Goal: Communication & Community: Share content

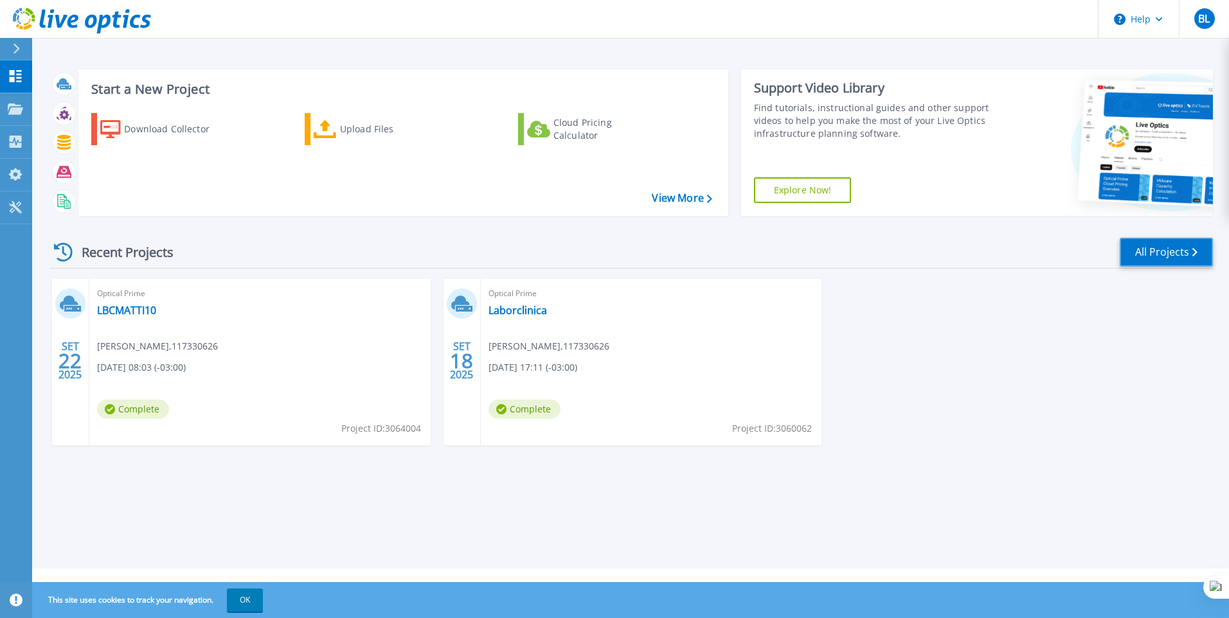
click at [1167, 252] on link "All Projects" at bounding box center [1166, 252] width 93 height 29
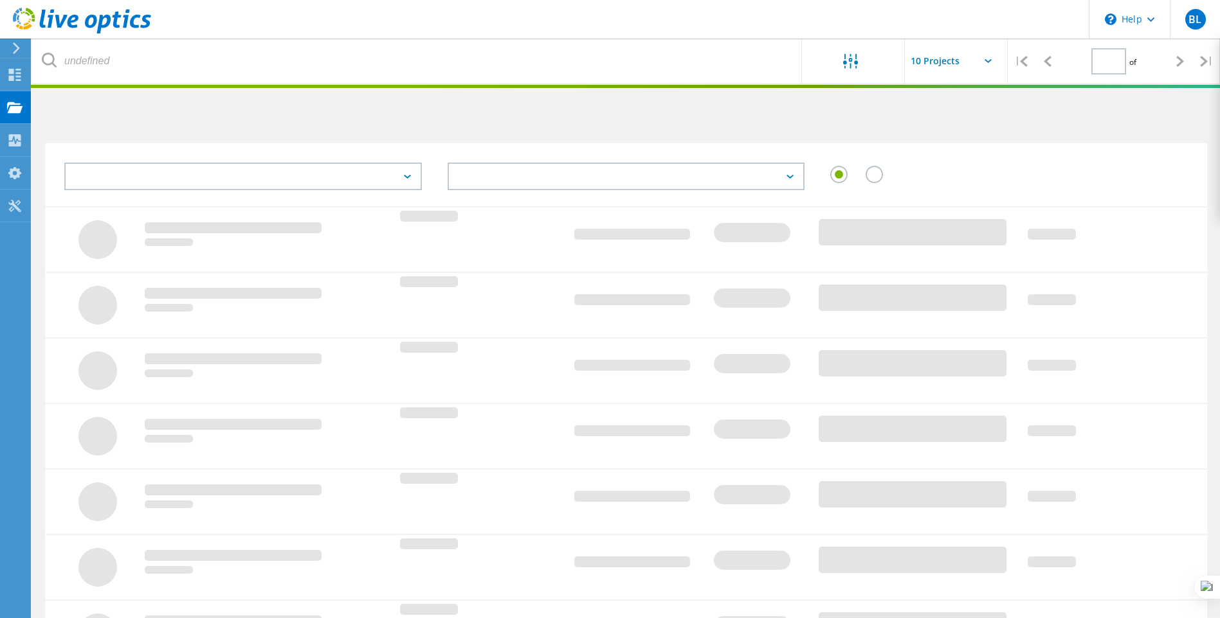
type input "1"
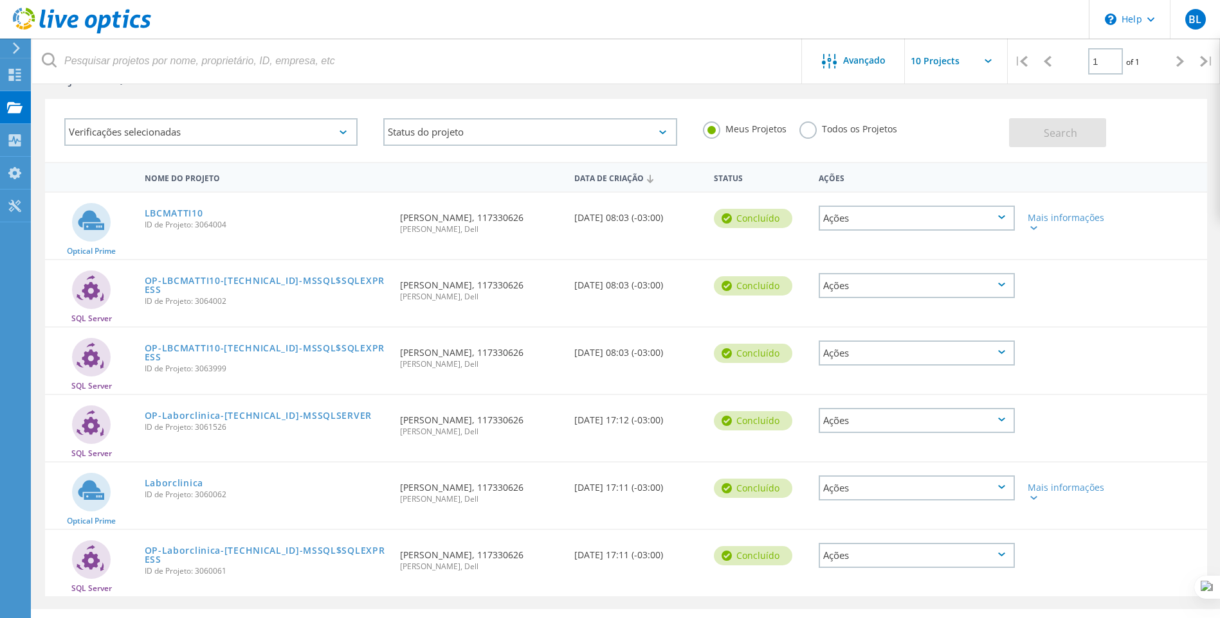
scroll to position [74, 0]
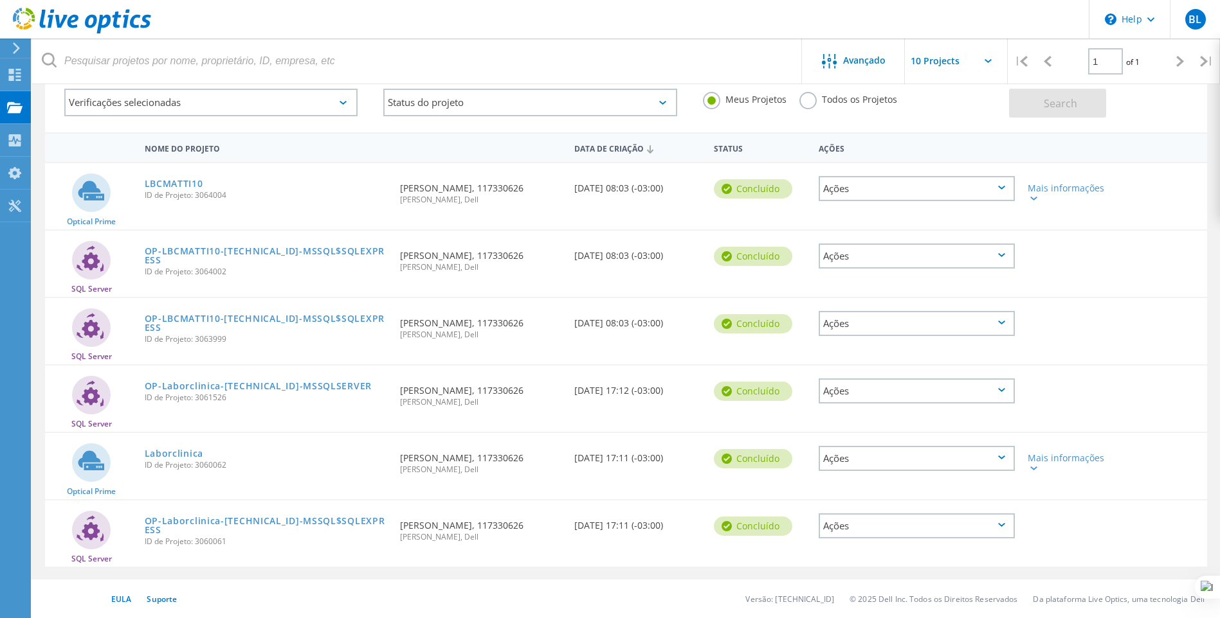
click at [960, 185] on div "Ações" at bounding box center [916, 188] width 196 height 25
click at [867, 200] on div "Compartilhar" at bounding box center [917, 199] width 194 height 20
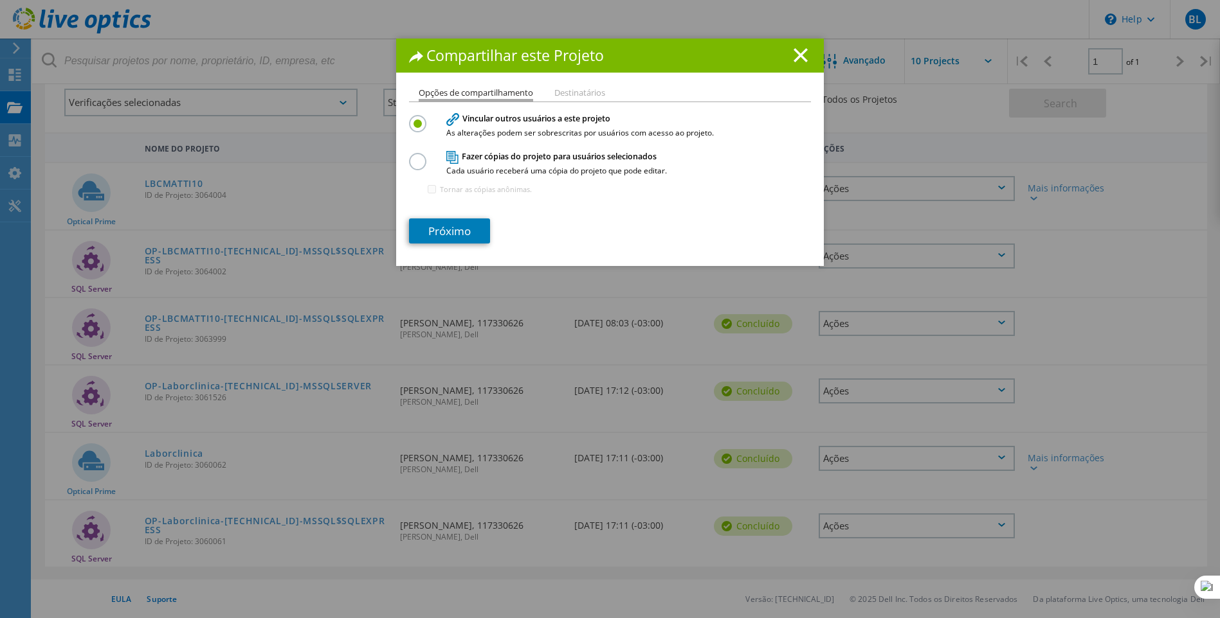
click at [417, 156] on label at bounding box center [420, 154] width 23 height 3
click at [0, 0] on input "radio" at bounding box center [0, 0] width 0 height 0
click at [591, 90] on li "Destinatários" at bounding box center [579, 94] width 51 height 10
click at [579, 91] on li "Destinatários" at bounding box center [579, 94] width 51 height 10
click at [447, 228] on link "Próximo" at bounding box center [449, 231] width 81 height 25
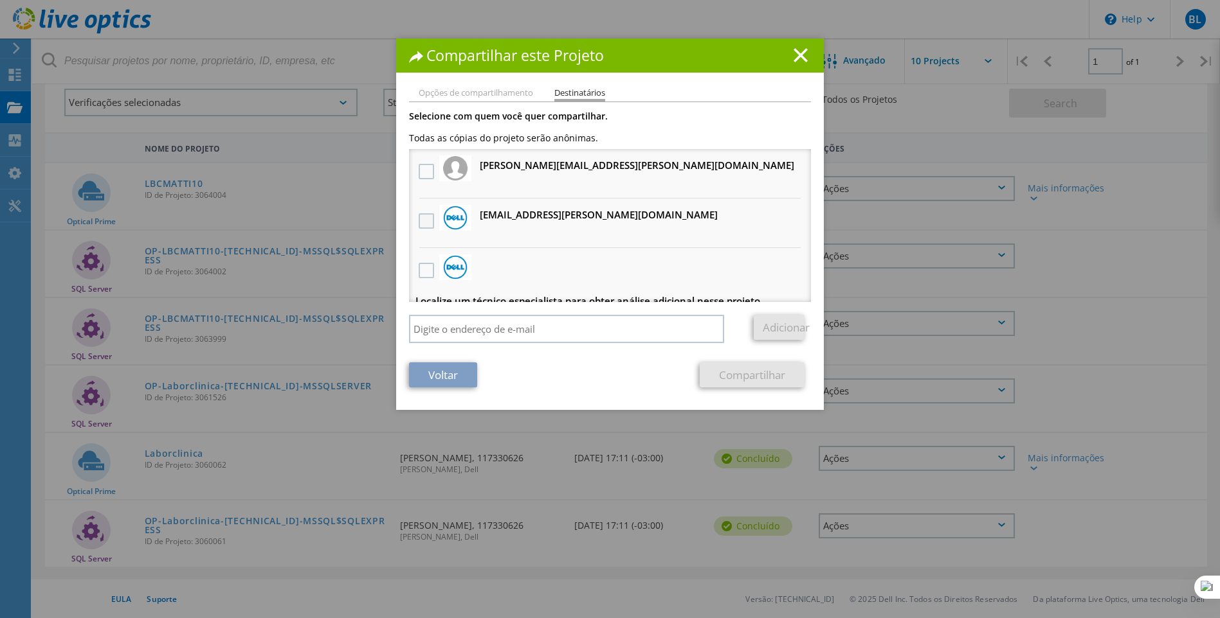
click at [422, 221] on label at bounding box center [428, 220] width 19 height 15
click at [0, 0] on input "checkbox" at bounding box center [0, 0] width 0 height 0
click at [730, 373] on link "Compartilhar" at bounding box center [751, 375] width 105 height 25
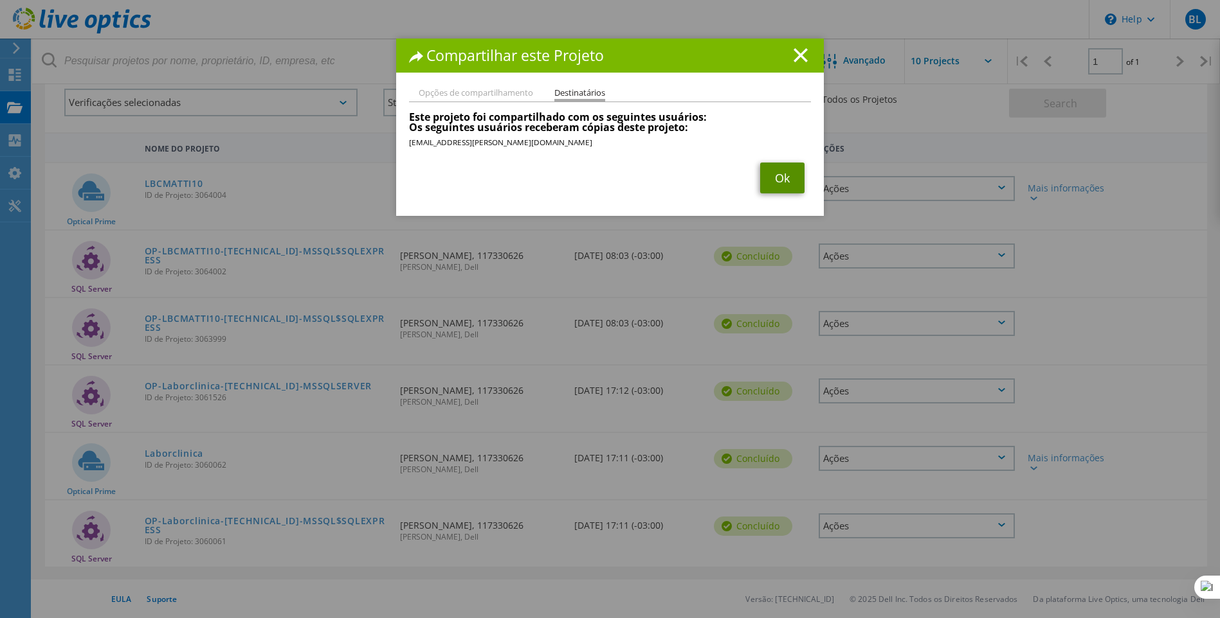
click at [762, 174] on link "Ok" at bounding box center [782, 178] width 44 height 31
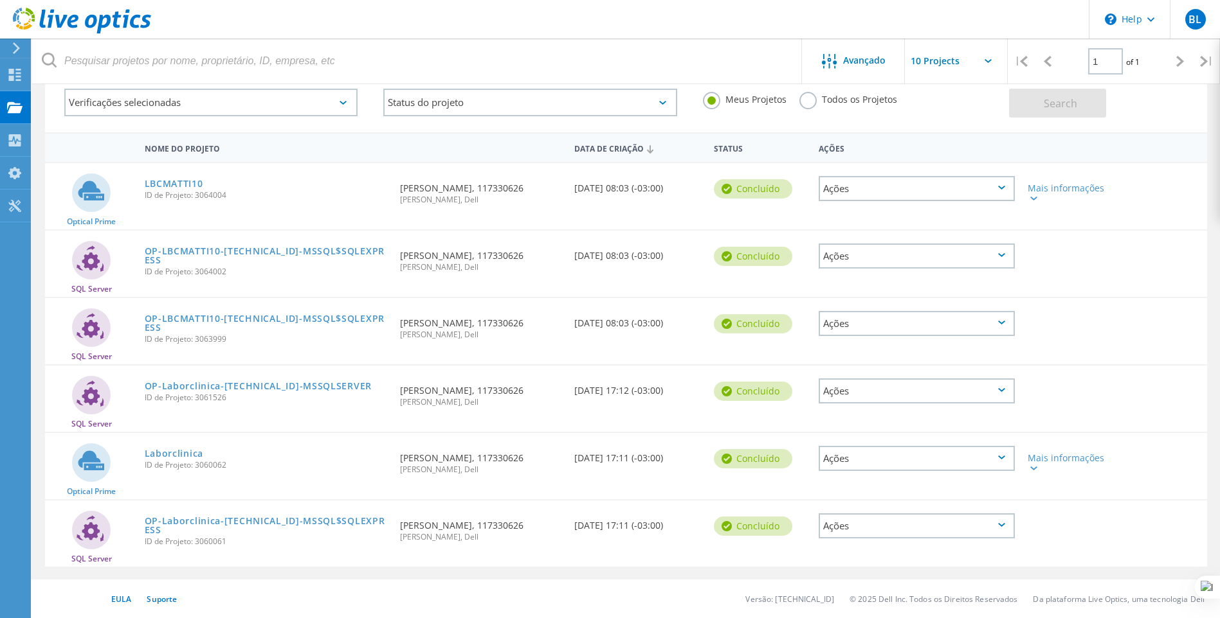
click at [892, 259] on div "Ações" at bounding box center [916, 256] width 196 height 25
click at [858, 271] on div "Compartilhar" at bounding box center [917, 267] width 194 height 20
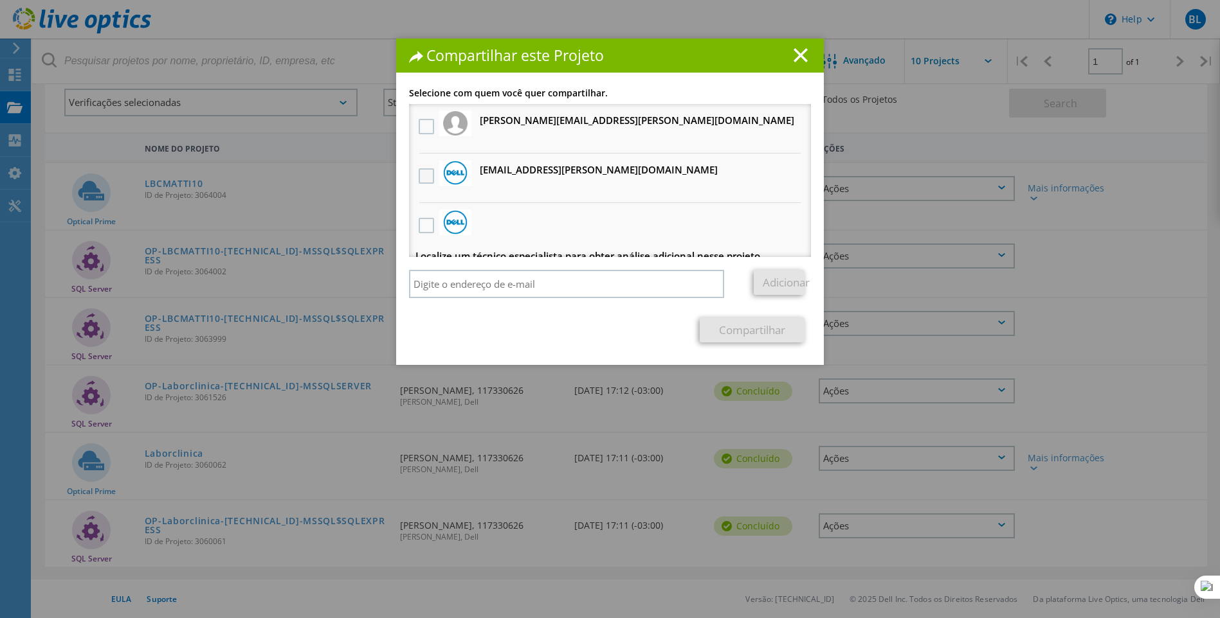
click at [428, 172] on label at bounding box center [428, 175] width 19 height 15
click at [0, 0] on input "checkbox" at bounding box center [0, 0] width 0 height 0
click at [713, 336] on link "Compartilhar" at bounding box center [751, 330] width 105 height 25
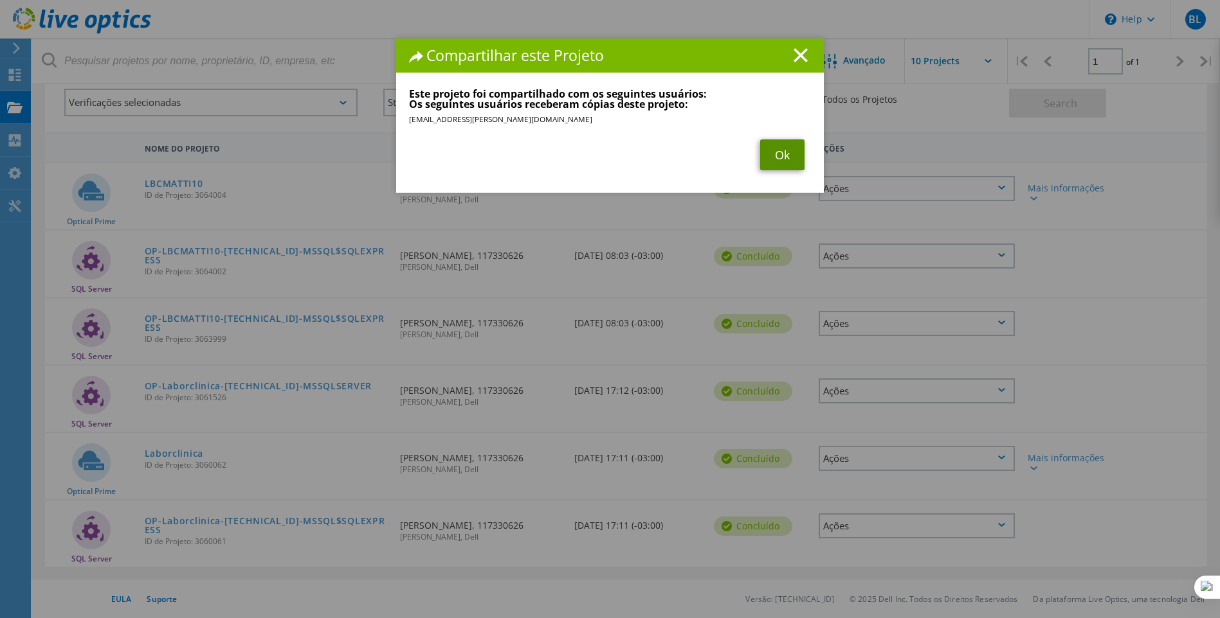
click at [771, 155] on link "Ok" at bounding box center [782, 155] width 44 height 31
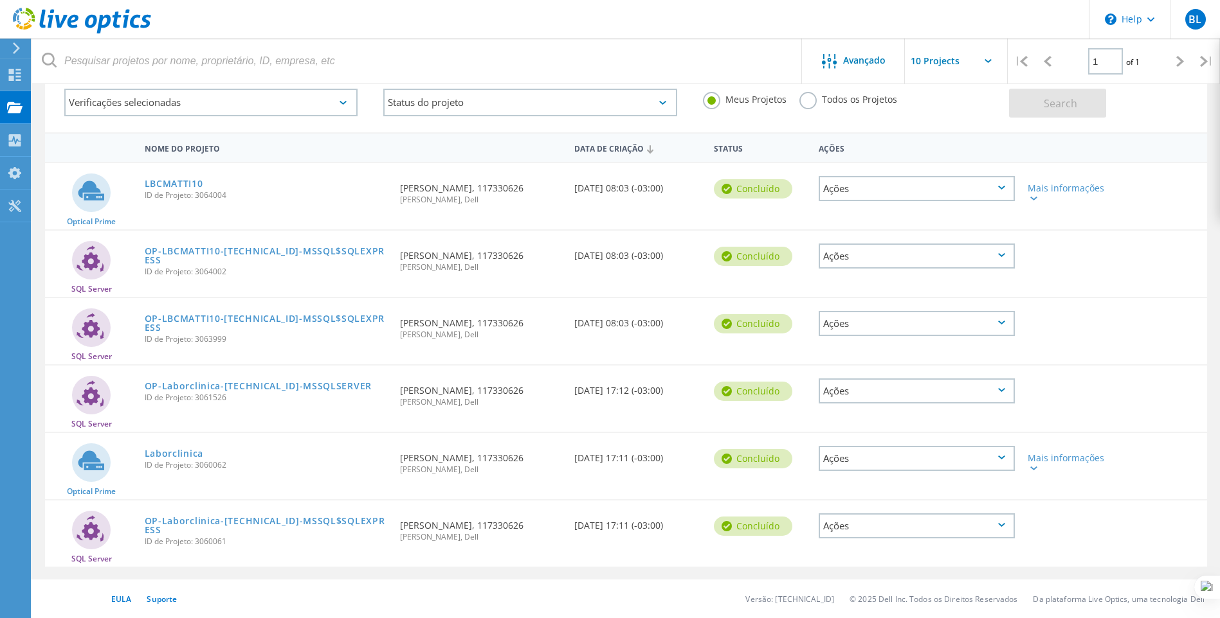
click at [912, 329] on div "Ações" at bounding box center [916, 323] width 196 height 25
click at [860, 333] on div "Compartilhar" at bounding box center [917, 334] width 194 height 20
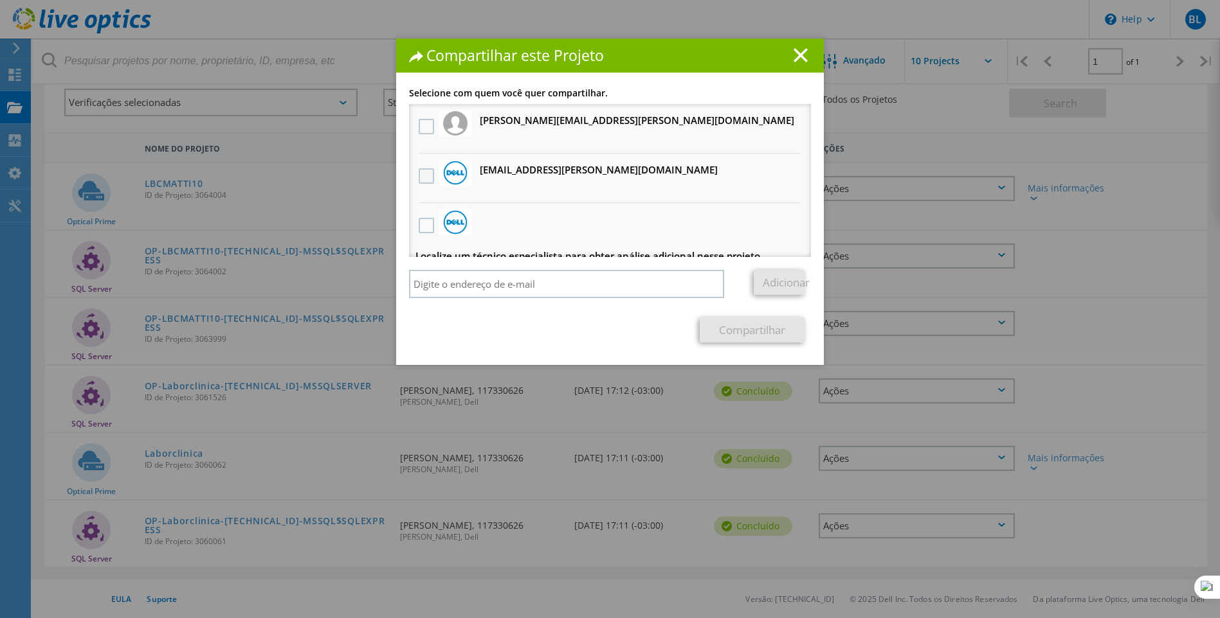
click at [428, 174] on label at bounding box center [428, 175] width 19 height 15
click at [0, 0] on input "checkbox" at bounding box center [0, 0] width 0 height 0
click at [737, 328] on link "Compartilhar" at bounding box center [751, 330] width 105 height 25
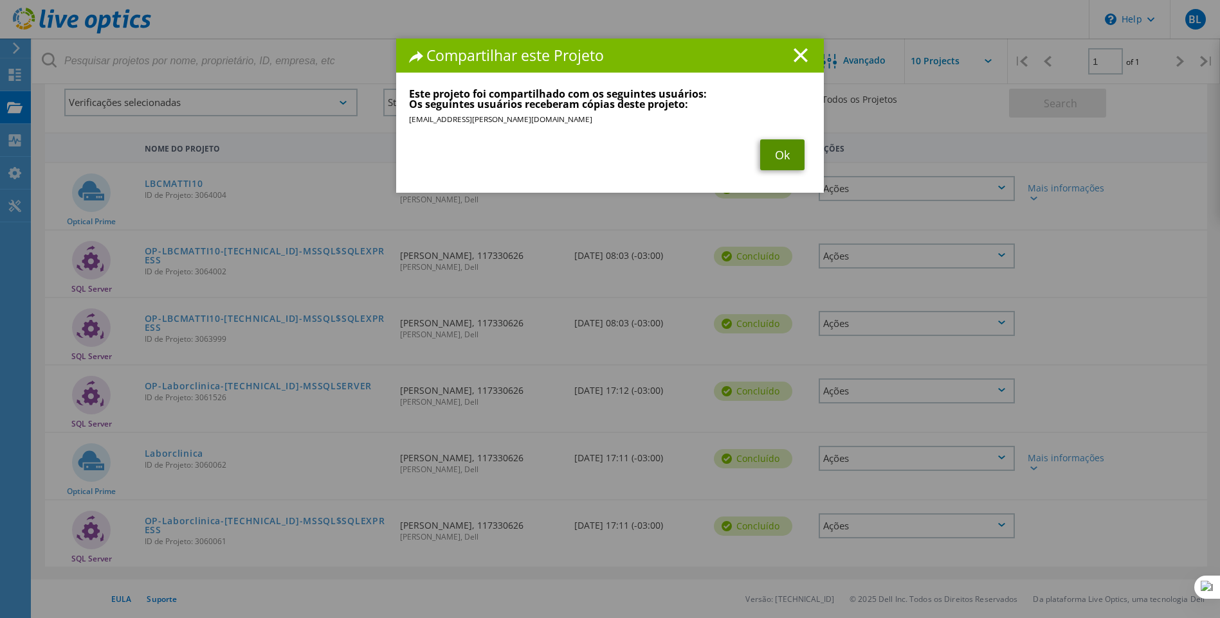
click at [767, 147] on link "Ok" at bounding box center [782, 155] width 44 height 31
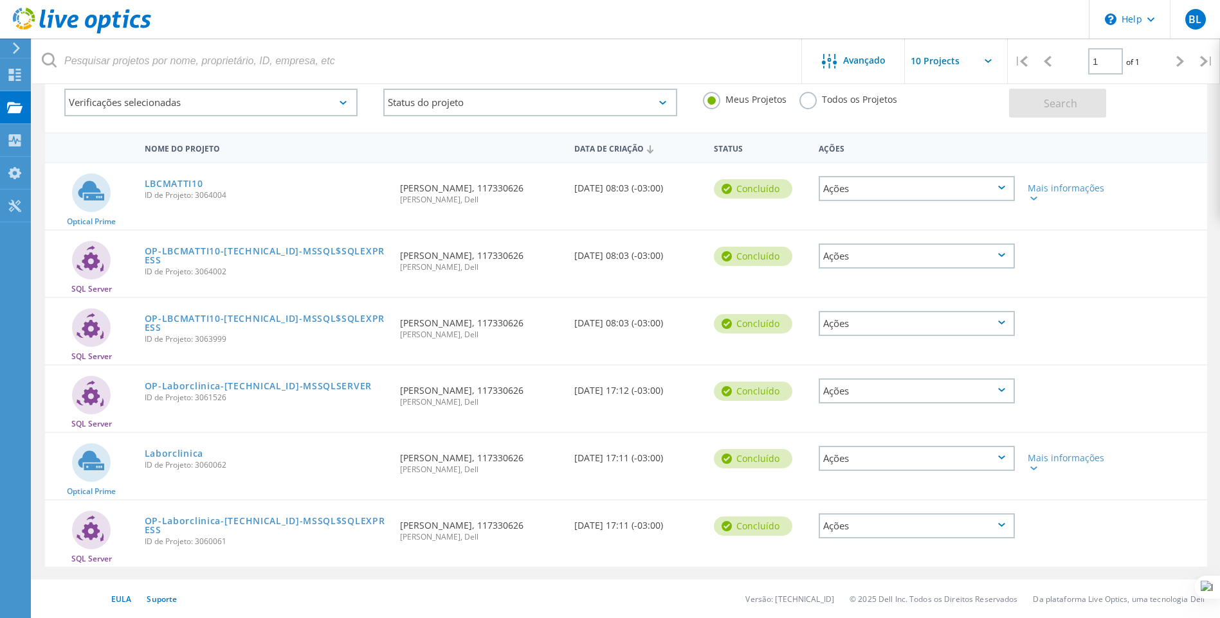
click at [914, 464] on div "Ações" at bounding box center [916, 458] width 196 height 25
click at [853, 469] on div "Compartilhar" at bounding box center [917, 469] width 194 height 20
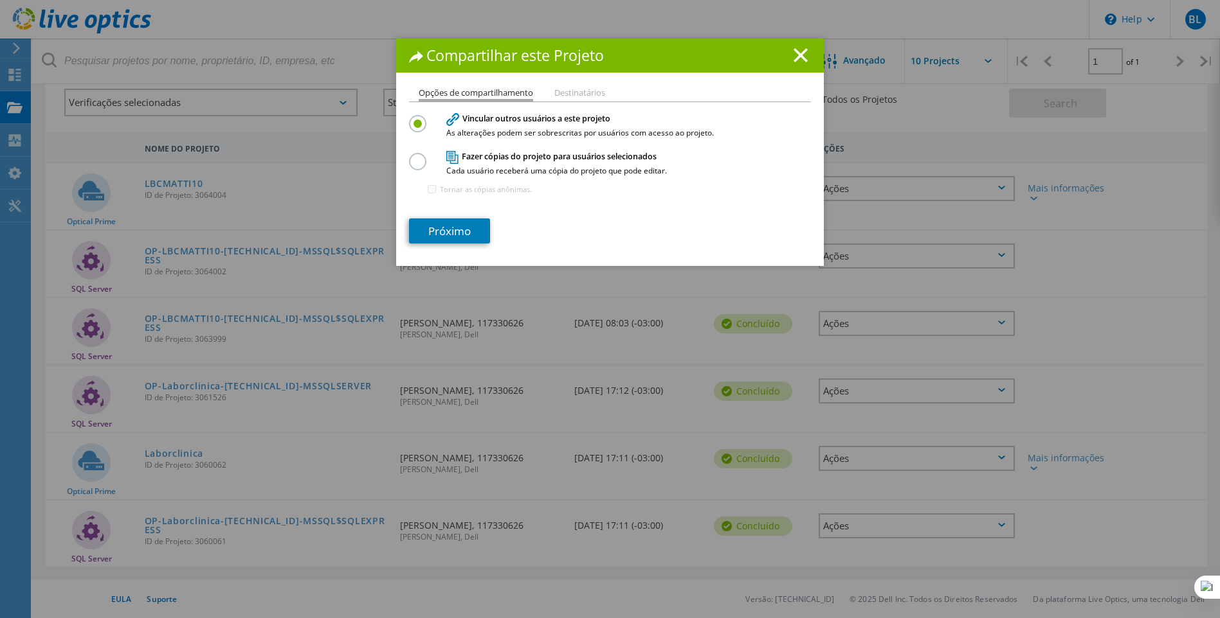
click at [419, 156] on label at bounding box center [420, 154] width 23 height 3
click at [0, 0] on input "radio" at bounding box center [0, 0] width 0 height 0
click at [452, 228] on link "Próximo" at bounding box center [449, 231] width 81 height 25
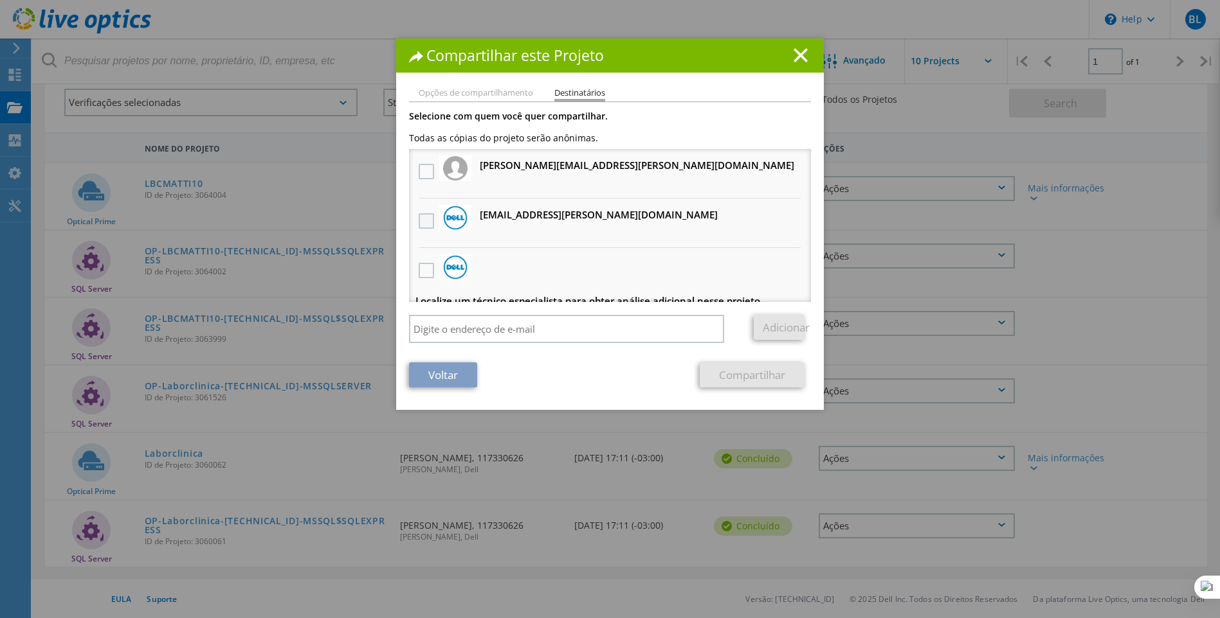
click at [421, 218] on label at bounding box center [428, 220] width 19 height 15
click at [0, 0] on input "checkbox" at bounding box center [0, 0] width 0 height 0
click at [721, 374] on link "Compartilhar" at bounding box center [751, 375] width 105 height 25
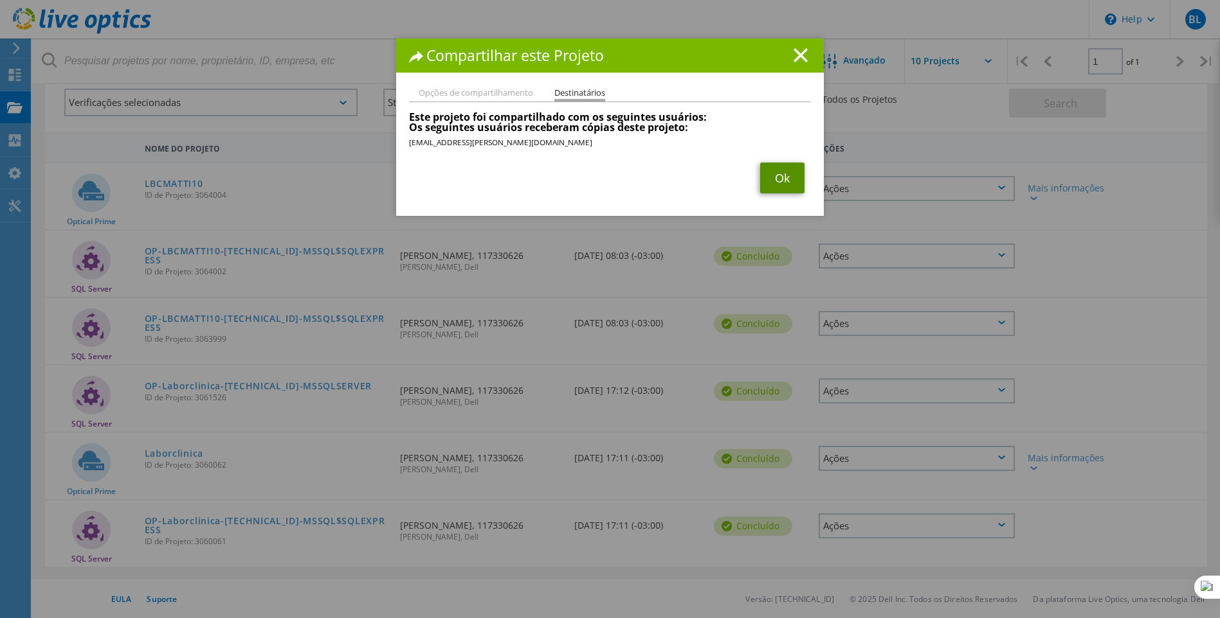
click at [770, 179] on link "Ok" at bounding box center [782, 178] width 44 height 31
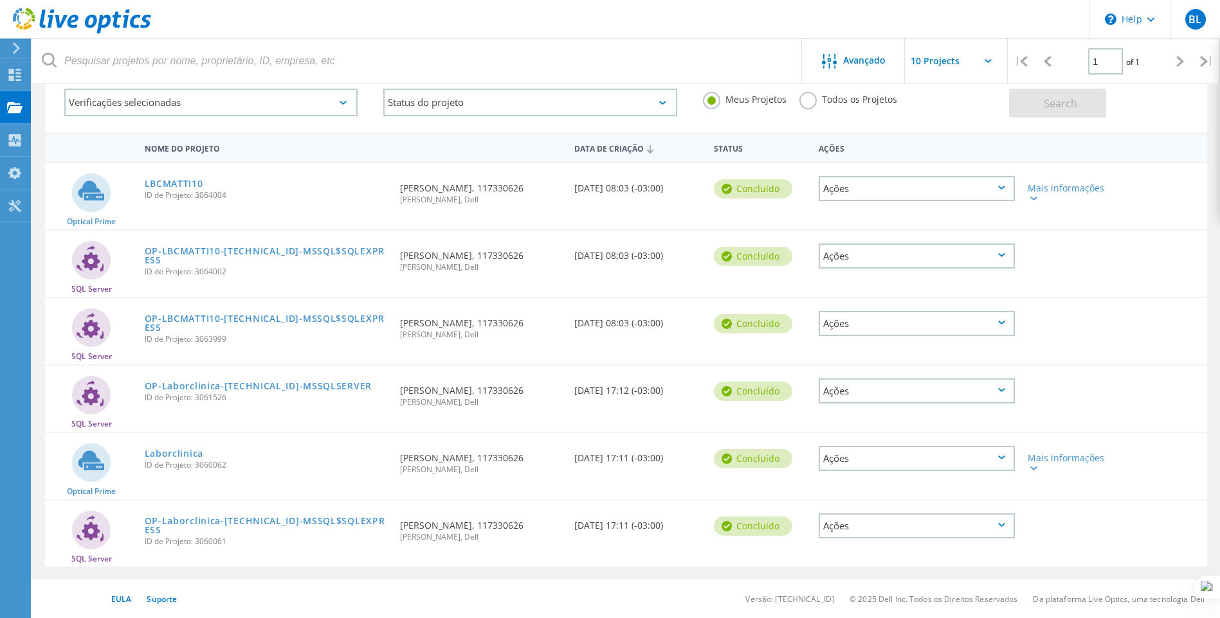
click at [892, 533] on div "Ações" at bounding box center [916, 526] width 196 height 25
click at [846, 530] on div "Compartilhar" at bounding box center [917, 537] width 194 height 20
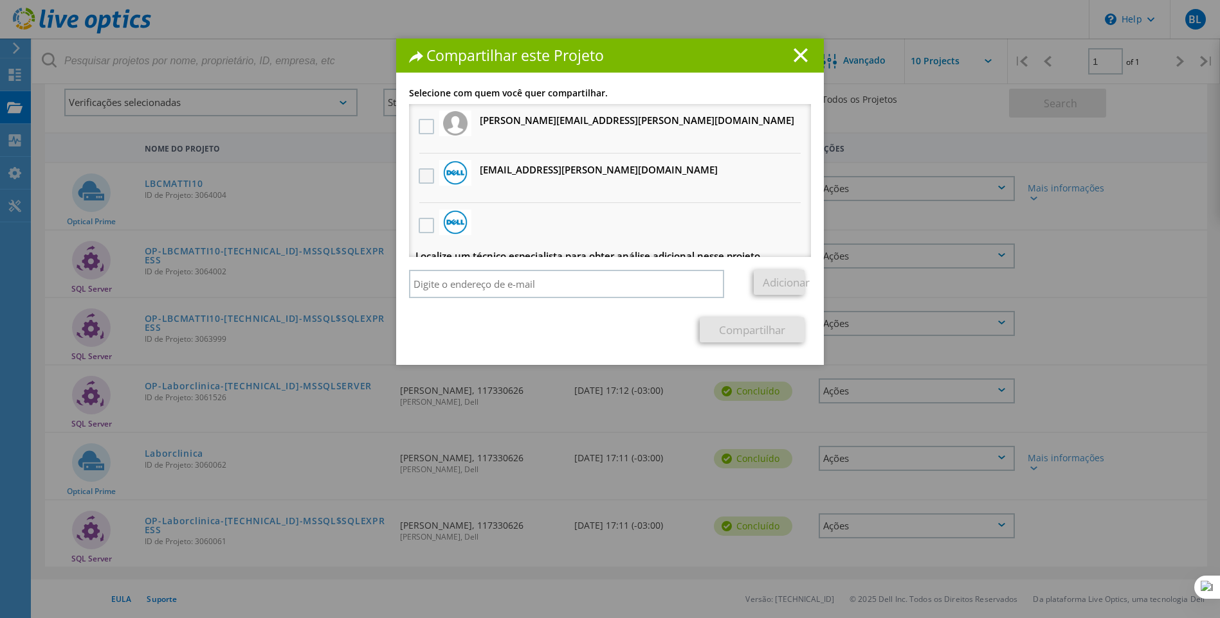
click at [422, 177] on label at bounding box center [428, 175] width 19 height 15
click at [0, 0] on input "checkbox" at bounding box center [0, 0] width 0 height 0
click at [732, 329] on link "Compartilhar" at bounding box center [751, 330] width 105 height 25
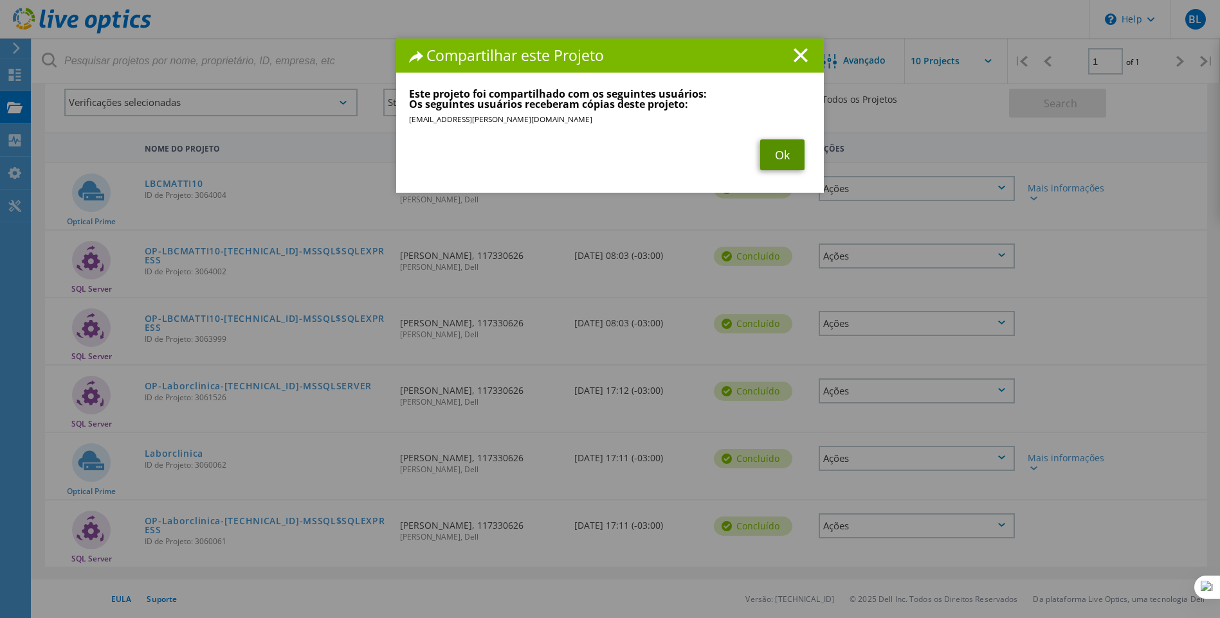
click at [766, 156] on link "Ok" at bounding box center [782, 155] width 44 height 31
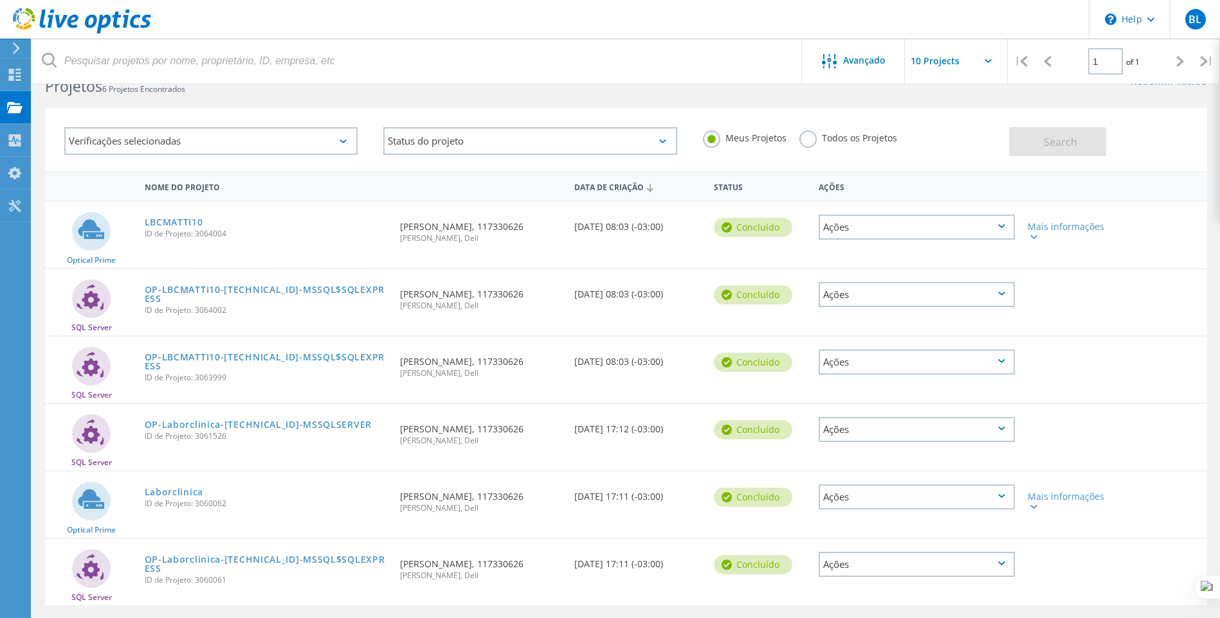
scroll to position [0, 0]
